Goal: Task Accomplishment & Management: Use online tool/utility

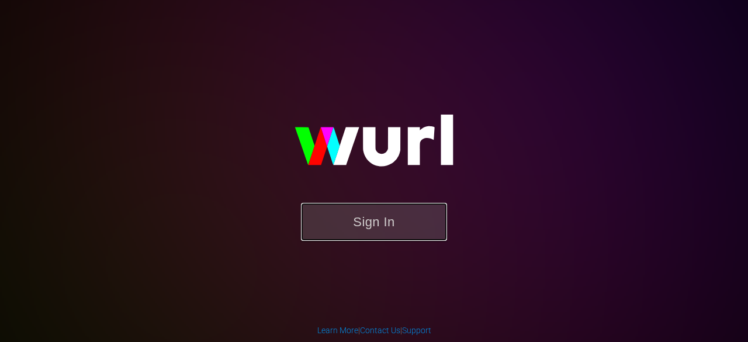
click at [372, 228] on button "Sign In" at bounding box center [374, 222] width 146 height 38
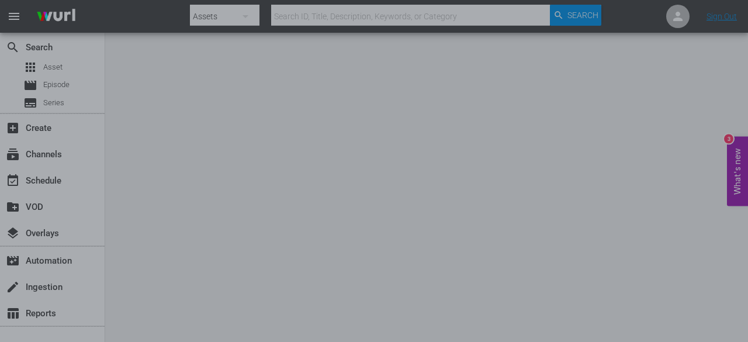
click at [637, 161] on div at bounding box center [374, 171] width 748 height 342
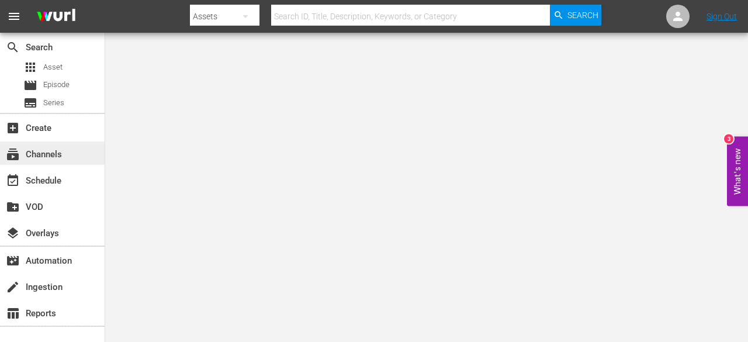
click at [25, 155] on div "subscriptions Channels" at bounding box center [32, 152] width 65 height 11
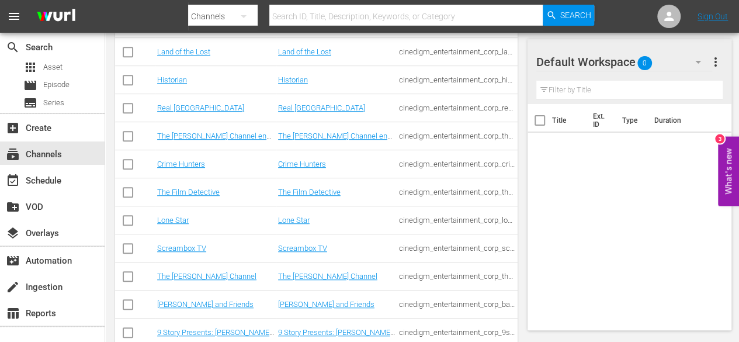
scroll to position [292, 0]
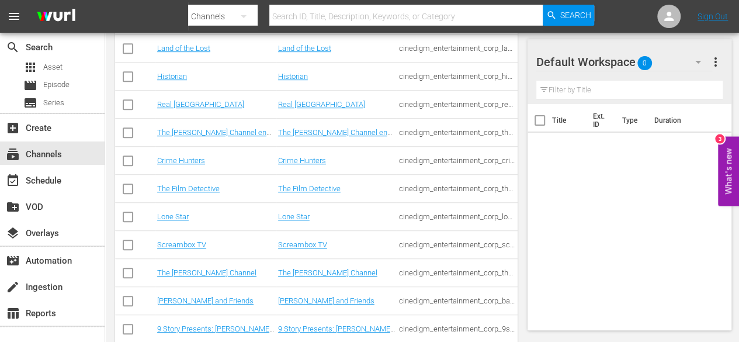
click at [127, 330] on input "checkbox" at bounding box center [128, 331] width 14 height 14
checkbox input "true"
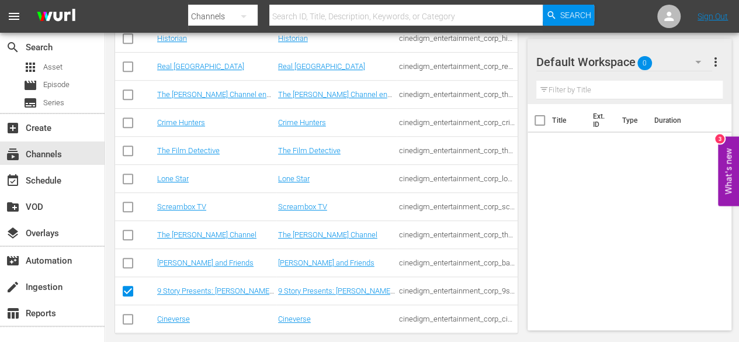
scroll to position [254, 0]
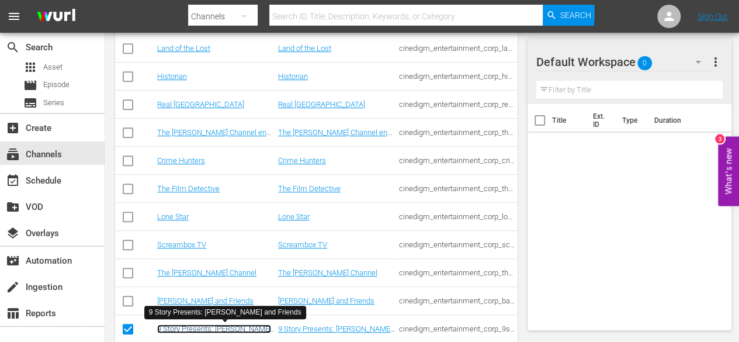
click at [209, 330] on link "9 Story Presents: Garfield and Friends" at bounding box center [214, 333] width 114 height 18
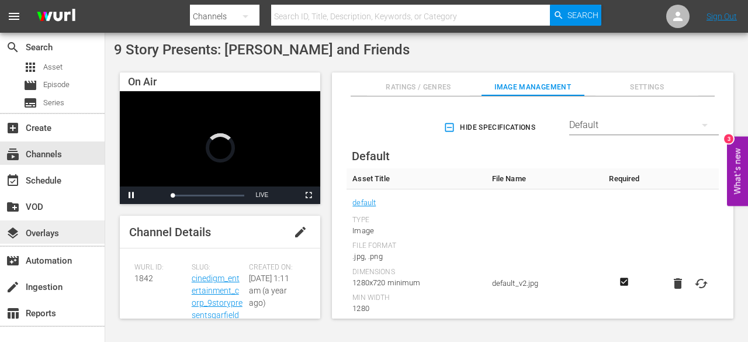
click at [51, 235] on div "layers Overlays" at bounding box center [32, 231] width 65 height 11
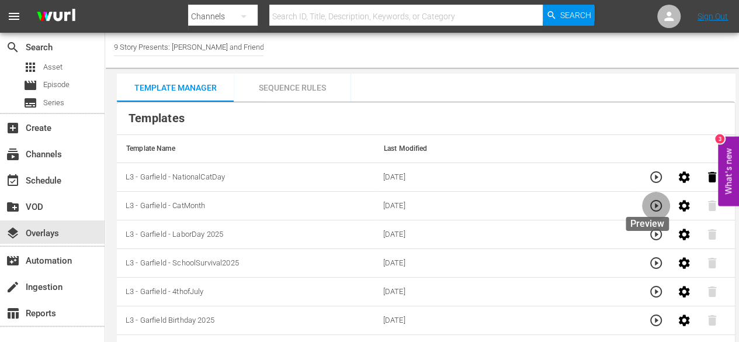
click at [650, 204] on icon "button" at bounding box center [656, 206] width 12 height 12
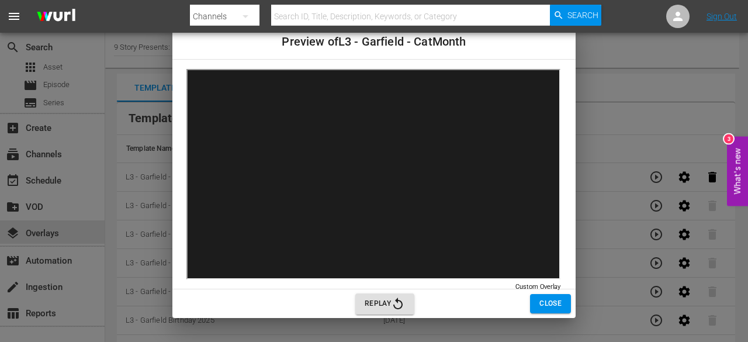
click at [398, 306] on icon "button" at bounding box center [398, 304] width 14 height 14
click at [548, 304] on span "Close" at bounding box center [550, 303] width 22 height 12
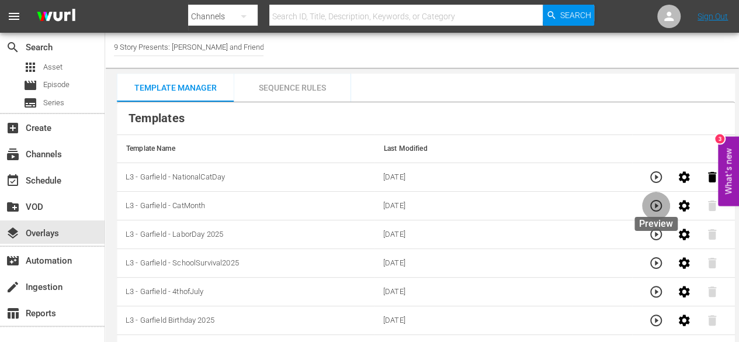
click at [658, 202] on icon "button" at bounding box center [656, 206] width 14 height 14
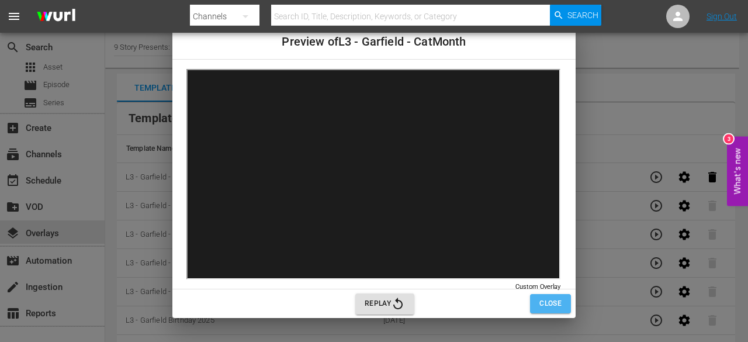
click at [563, 302] on button "Close" at bounding box center [550, 303] width 41 height 19
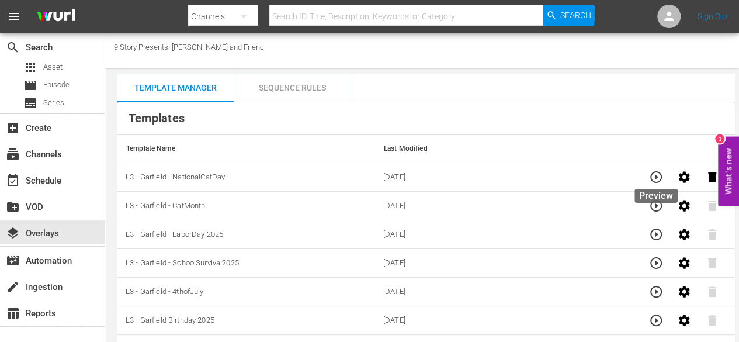
click at [659, 175] on icon "button" at bounding box center [656, 177] width 14 height 14
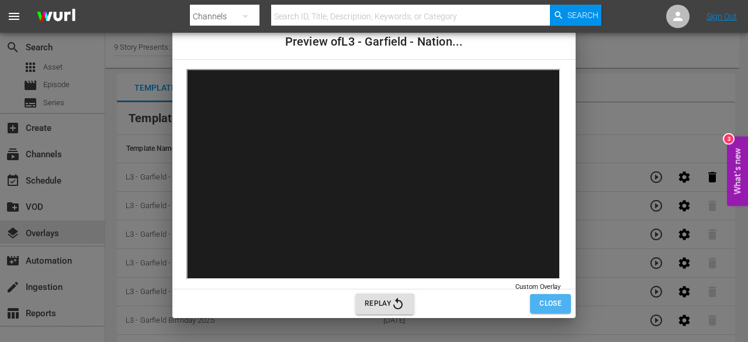
click at [558, 303] on span "Close" at bounding box center [550, 303] width 22 height 12
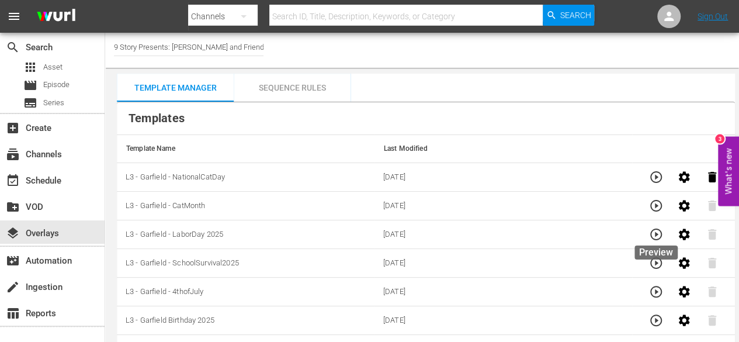
click at [659, 231] on icon "button" at bounding box center [656, 234] width 14 height 14
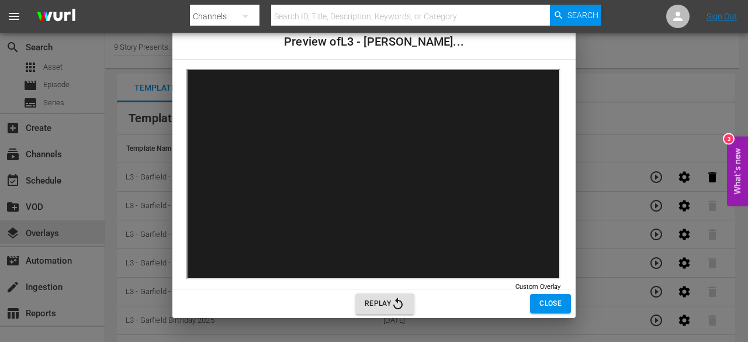
click at [565, 309] on button "Close" at bounding box center [550, 303] width 41 height 19
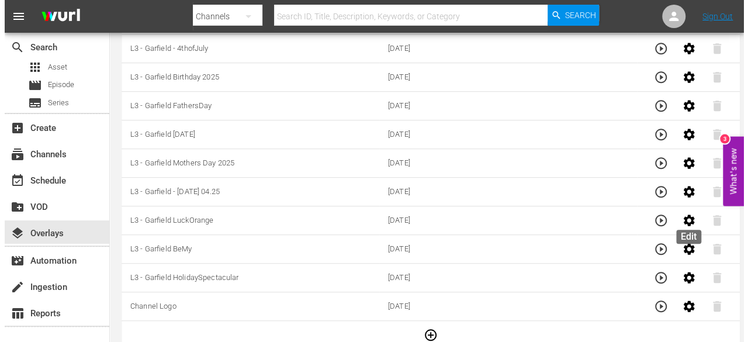
scroll to position [252, 0]
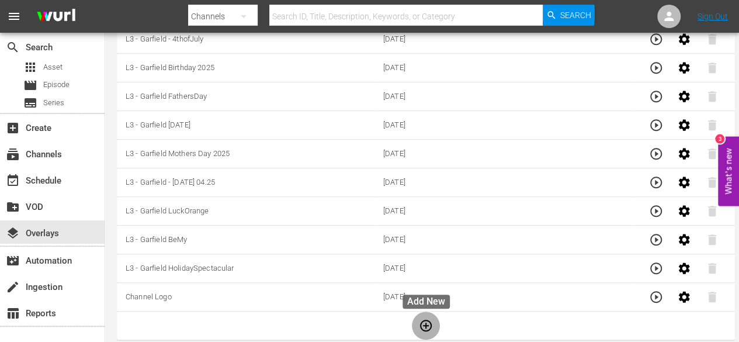
click at [431, 322] on icon "button" at bounding box center [426, 325] width 14 height 14
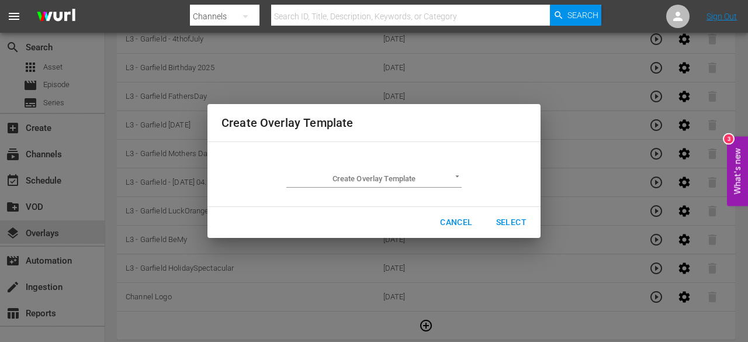
scroll to position [281, 0]
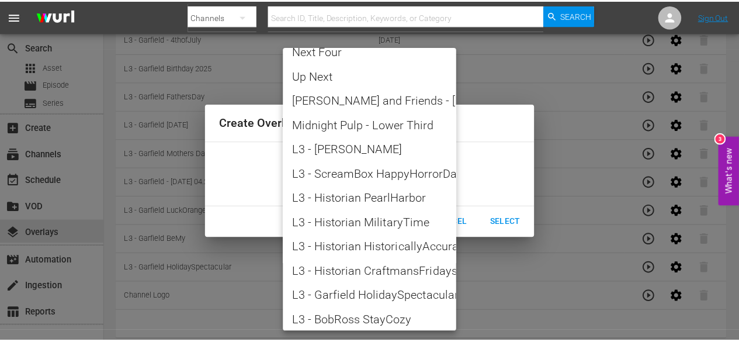
scroll to position [175, 0]
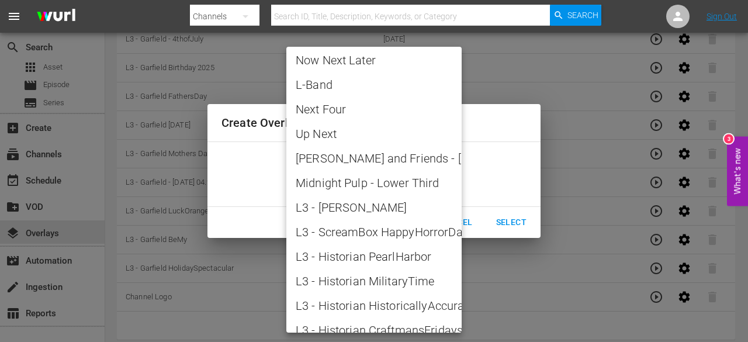
click at [608, 272] on div at bounding box center [374, 171] width 748 height 342
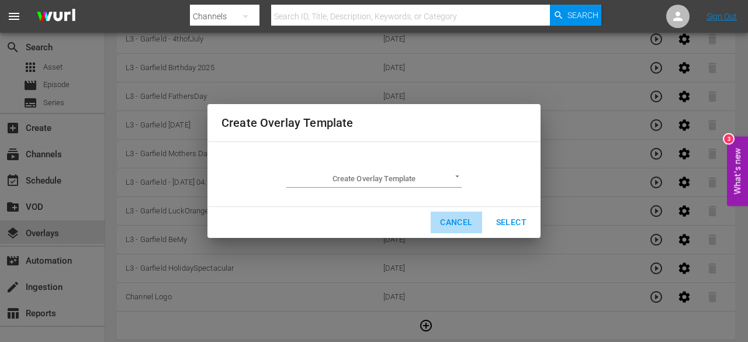
click at [463, 221] on span "Cancel" at bounding box center [456, 222] width 32 height 15
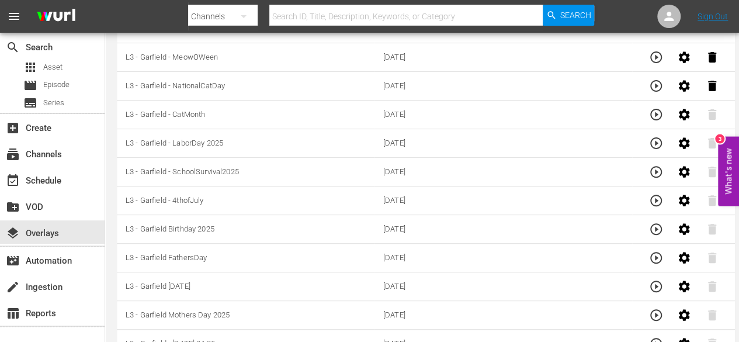
scroll to position [0, 0]
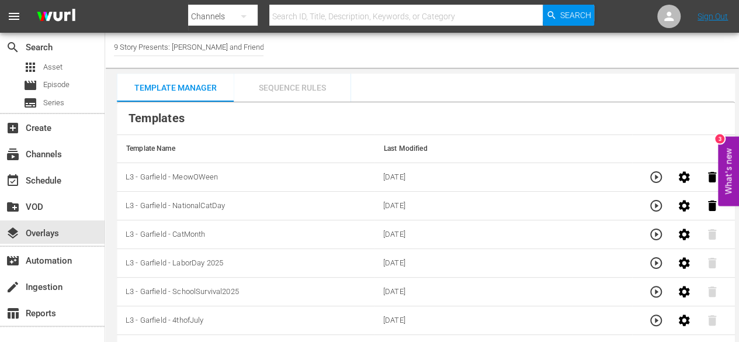
click at [303, 91] on div "Sequence Rules" at bounding box center [292, 88] width 117 height 28
